Goal: Find specific page/section: Find specific page/section

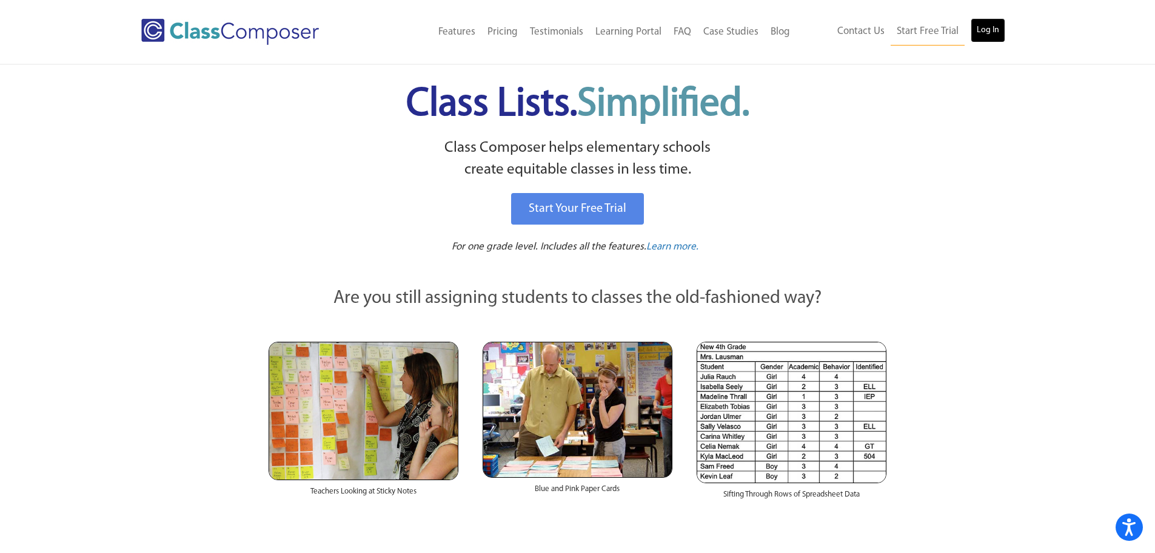
click at [995, 29] on link "Log In" at bounding box center [988, 30] width 35 height 24
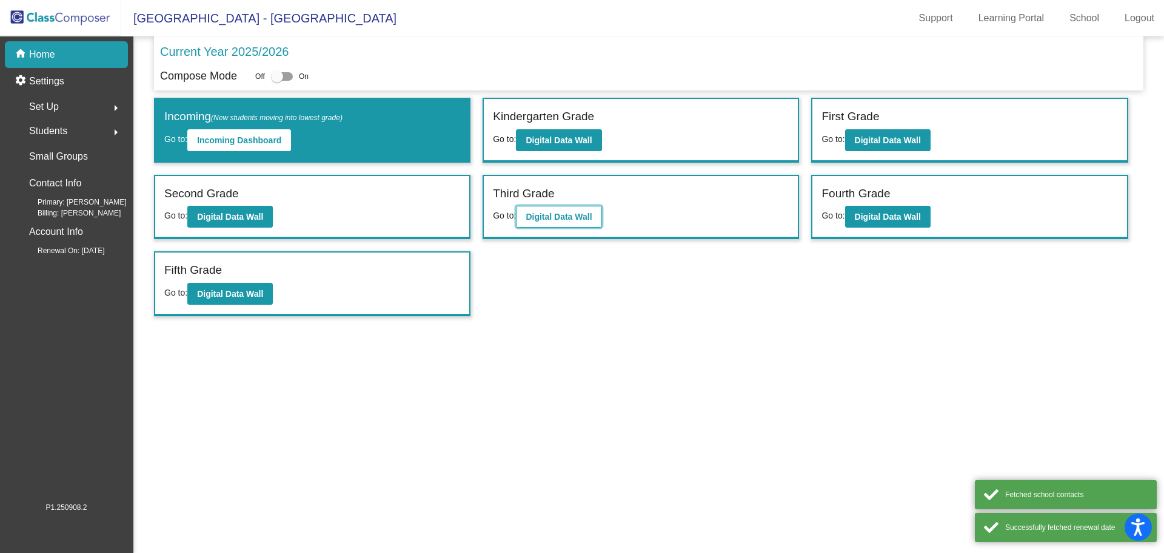
click at [546, 218] on b "Digital Data Wall" at bounding box center [559, 217] width 66 height 10
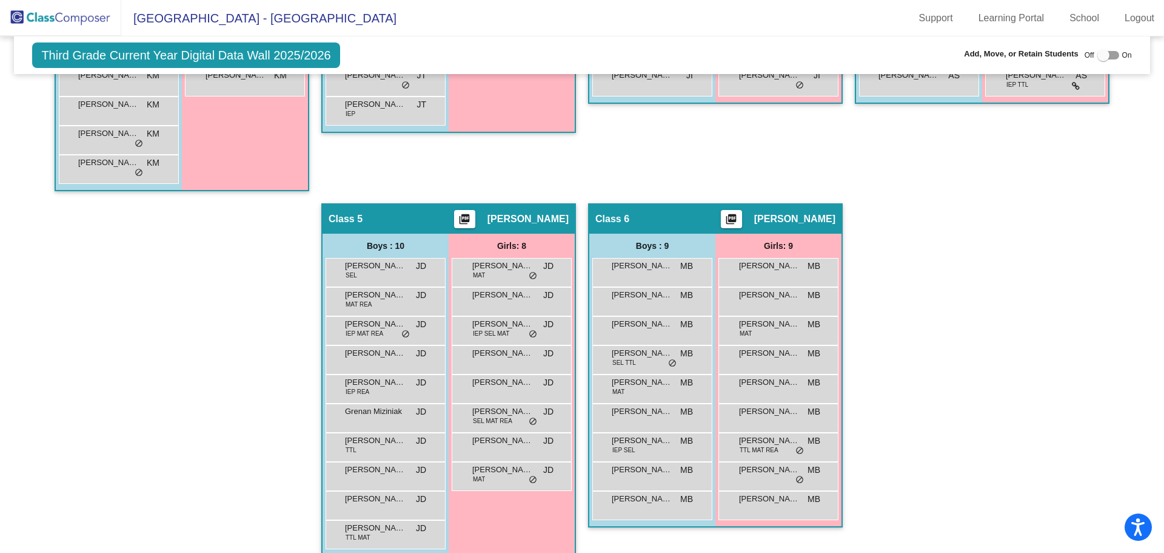
scroll to position [583, 0]
